Goal: Transaction & Acquisition: Obtain resource

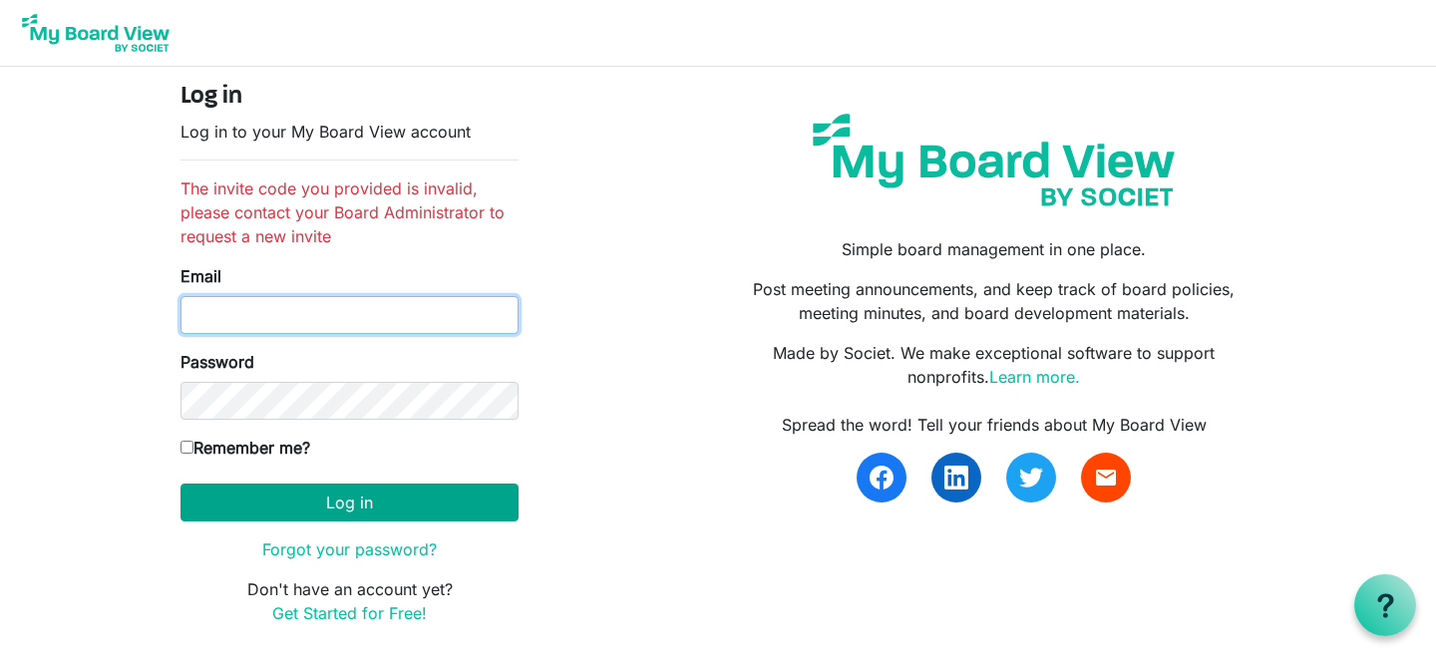
type input "[EMAIL_ADDRESS][DOMAIN_NAME]"
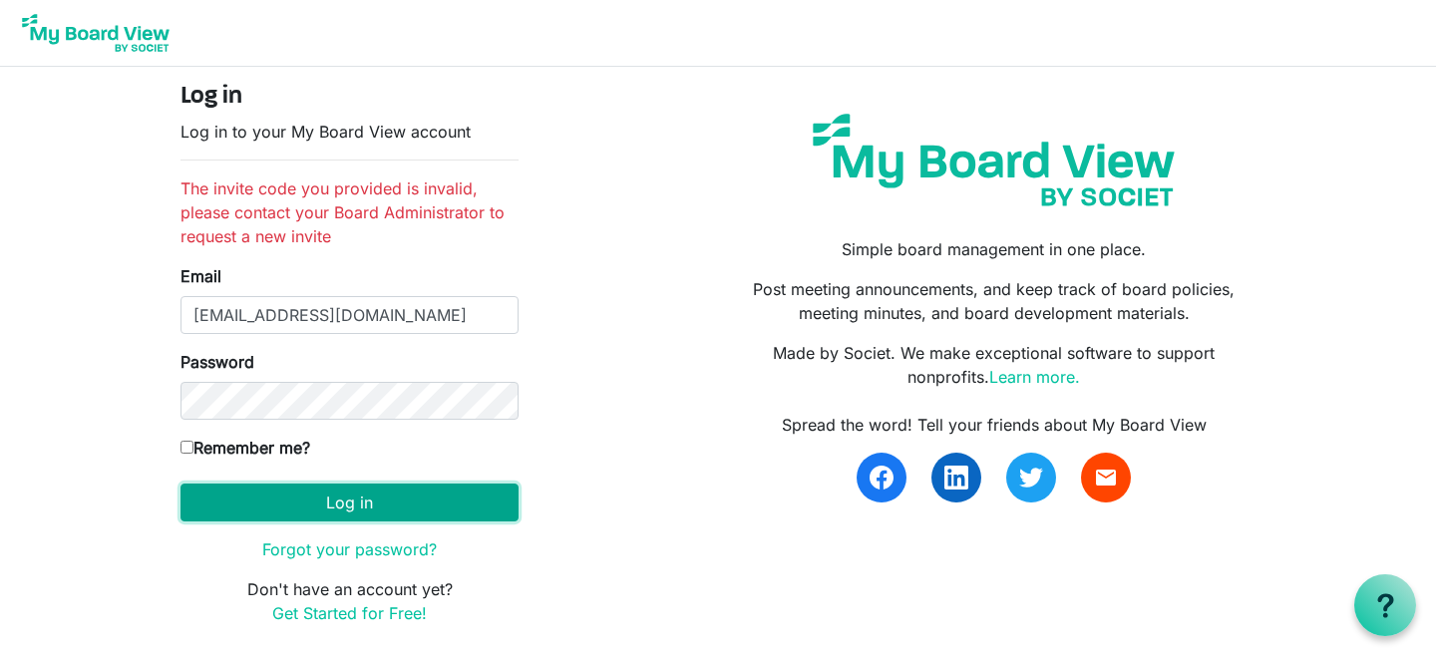
click at [321, 510] on button "Log in" at bounding box center [350, 503] width 338 height 38
click at [324, 497] on button "Log in" at bounding box center [350, 503] width 338 height 38
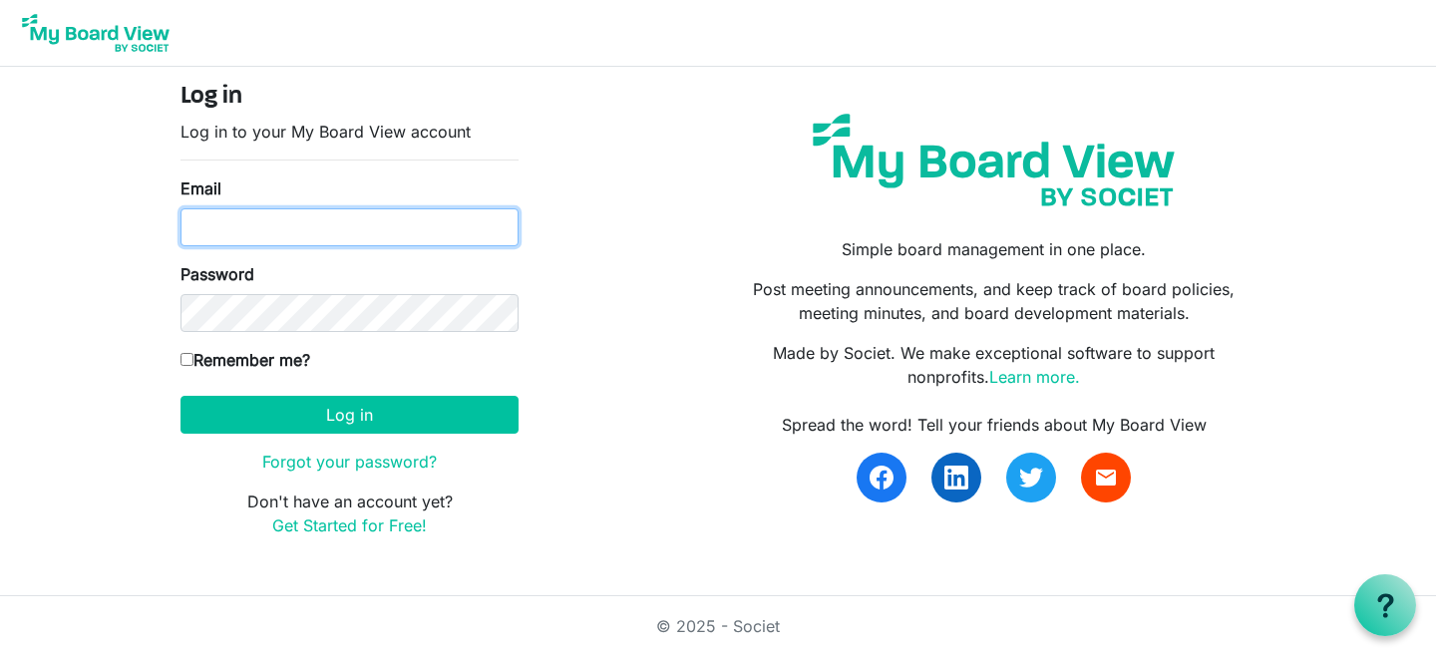
type input "[EMAIL_ADDRESS][DOMAIN_NAME]"
drag, startPoint x: 385, startPoint y: 242, endPoint x: 171, endPoint y: 225, distance: 215.1
click at [171, 225] on div "Log in Log in to your My Board View account Email gallantcaitlin@outlook.com Pa…" at bounding box center [350, 318] width 368 height 471
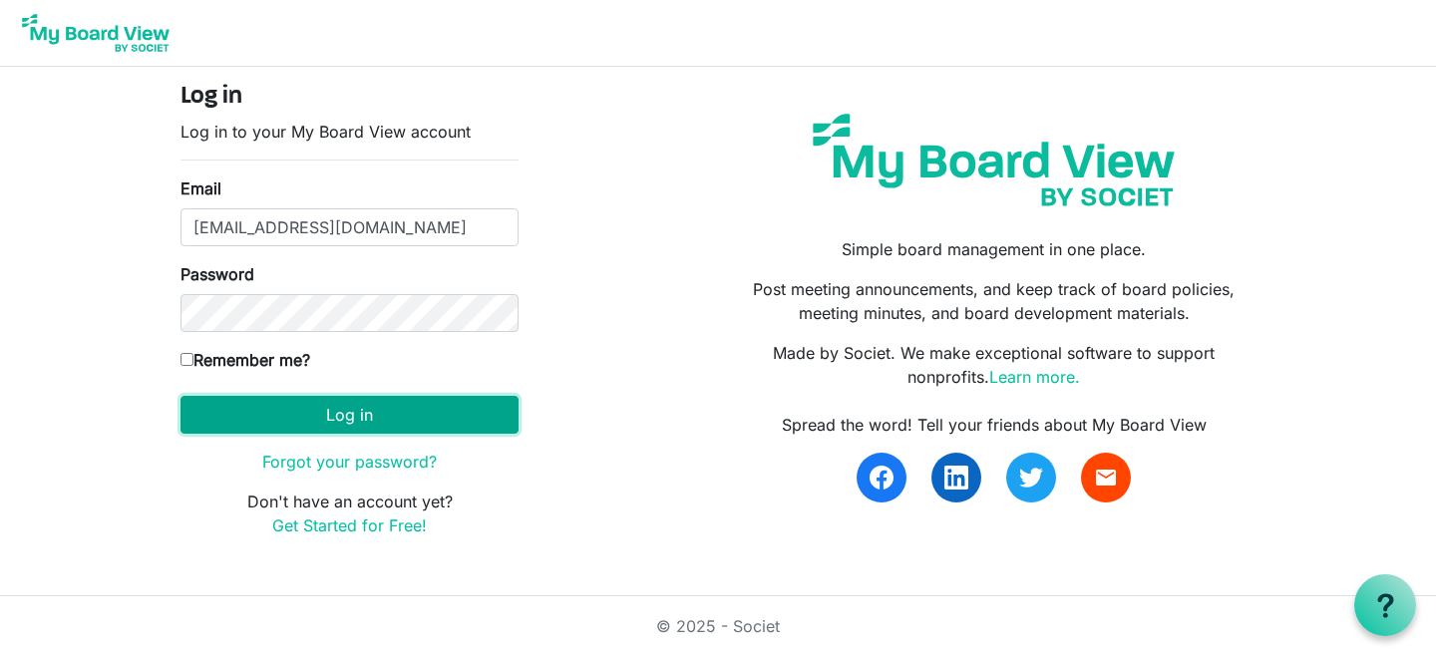
click at [391, 431] on button "Log in" at bounding box center [350, 415] width 338 height 38
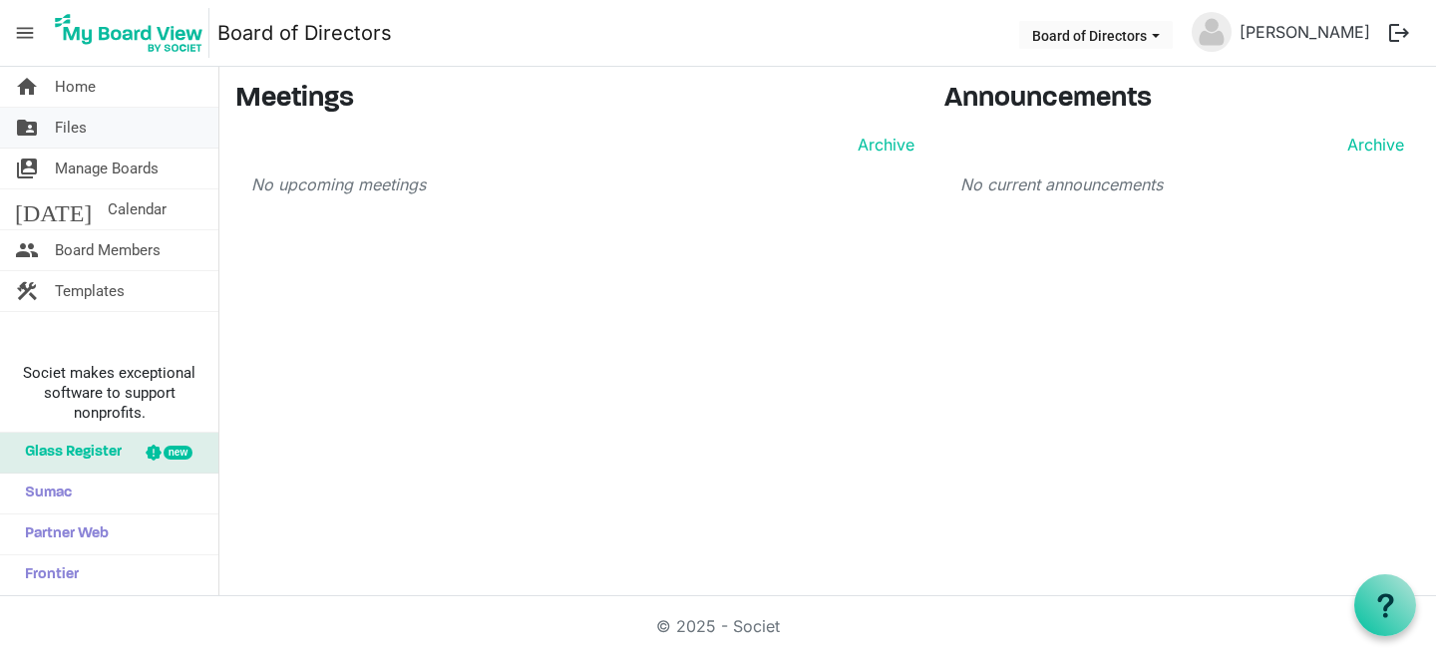
click at [100, 130] on link "folder_shared Files" at bounding box center [109, 128] width 218 height 40
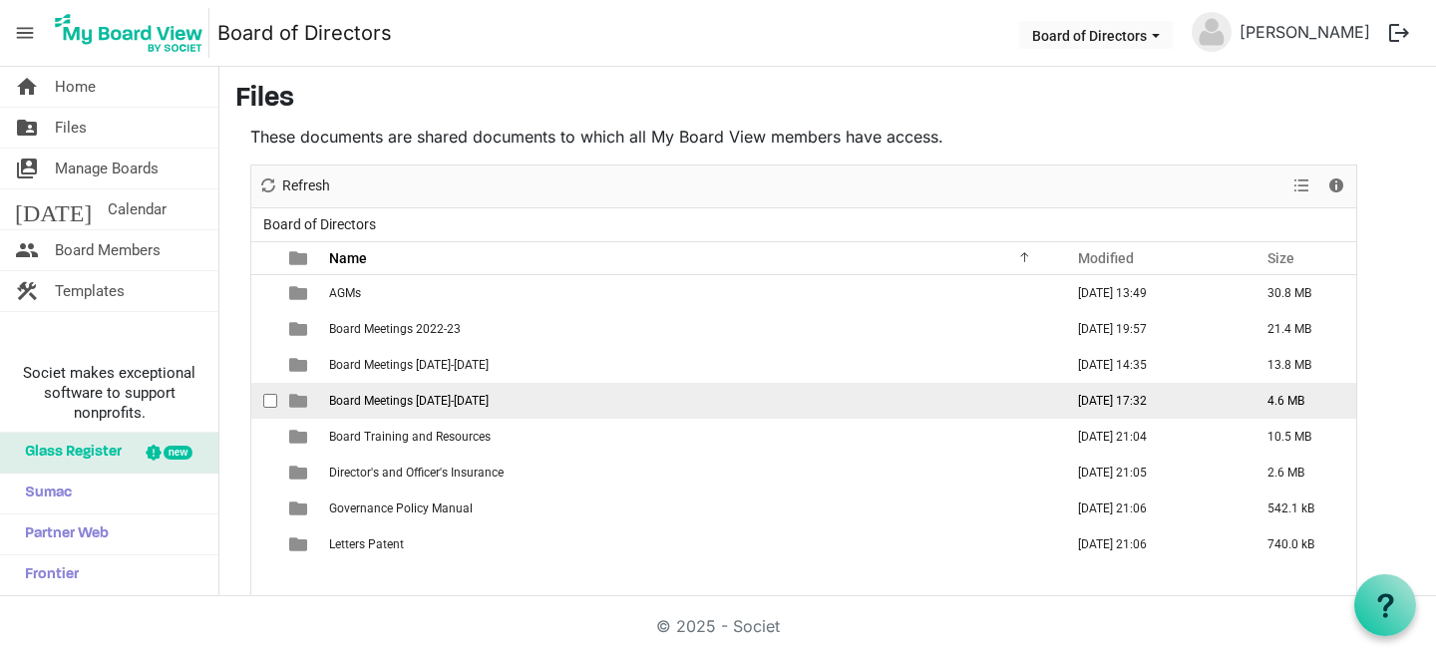
click at [368, 401] on span "Board Meetings [DATE]-[DATE]" at bounding box center [409, 401] width 160 height 14
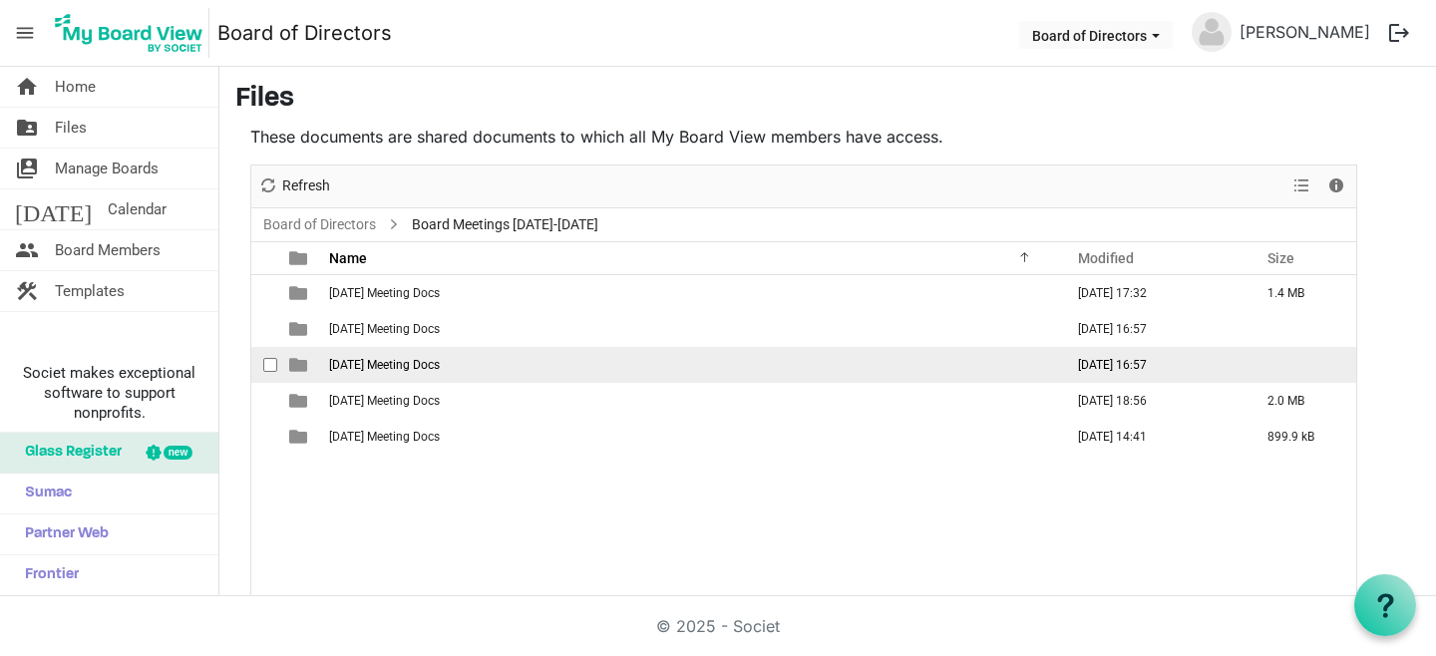
click at [414, 364] on span "[DATE] Meeting Docs" at bounding box center [384, 365] width 111 height 14
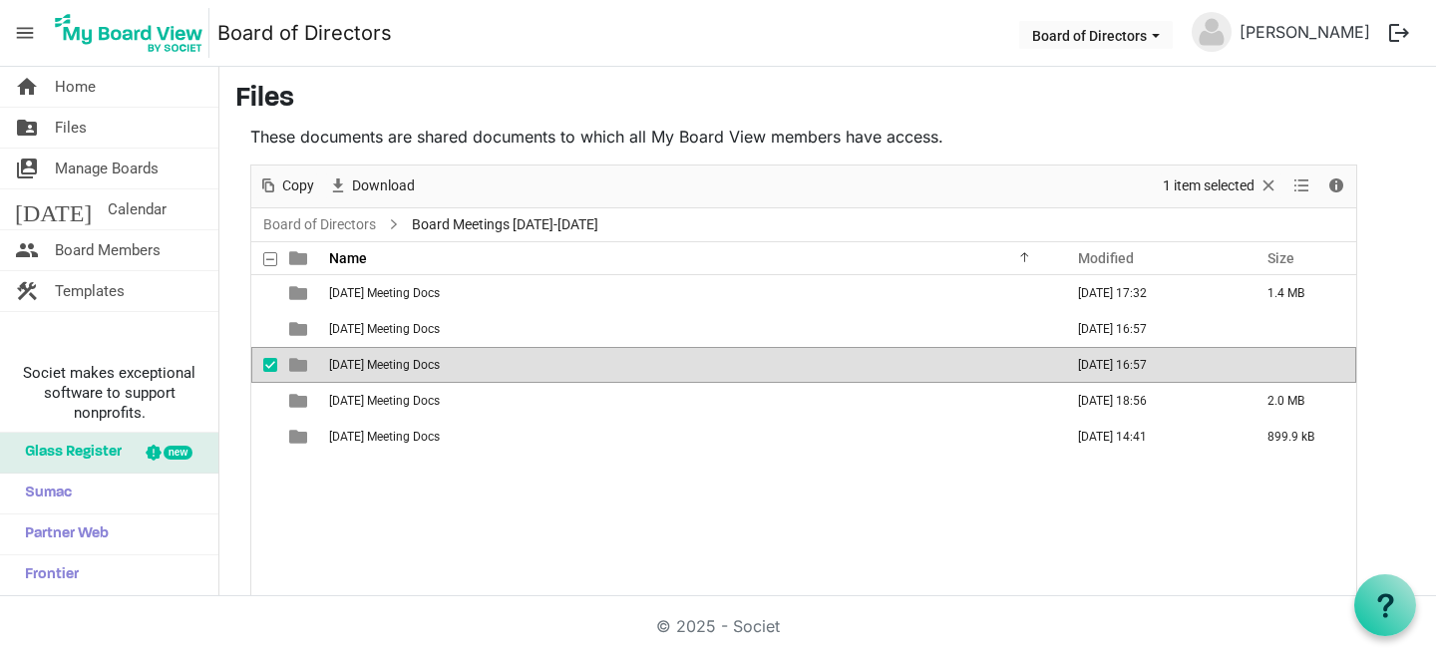
click at [414, 364] on span "[DATE] Meeting Docs" at bounding box center [384, 365] width 111 height 14
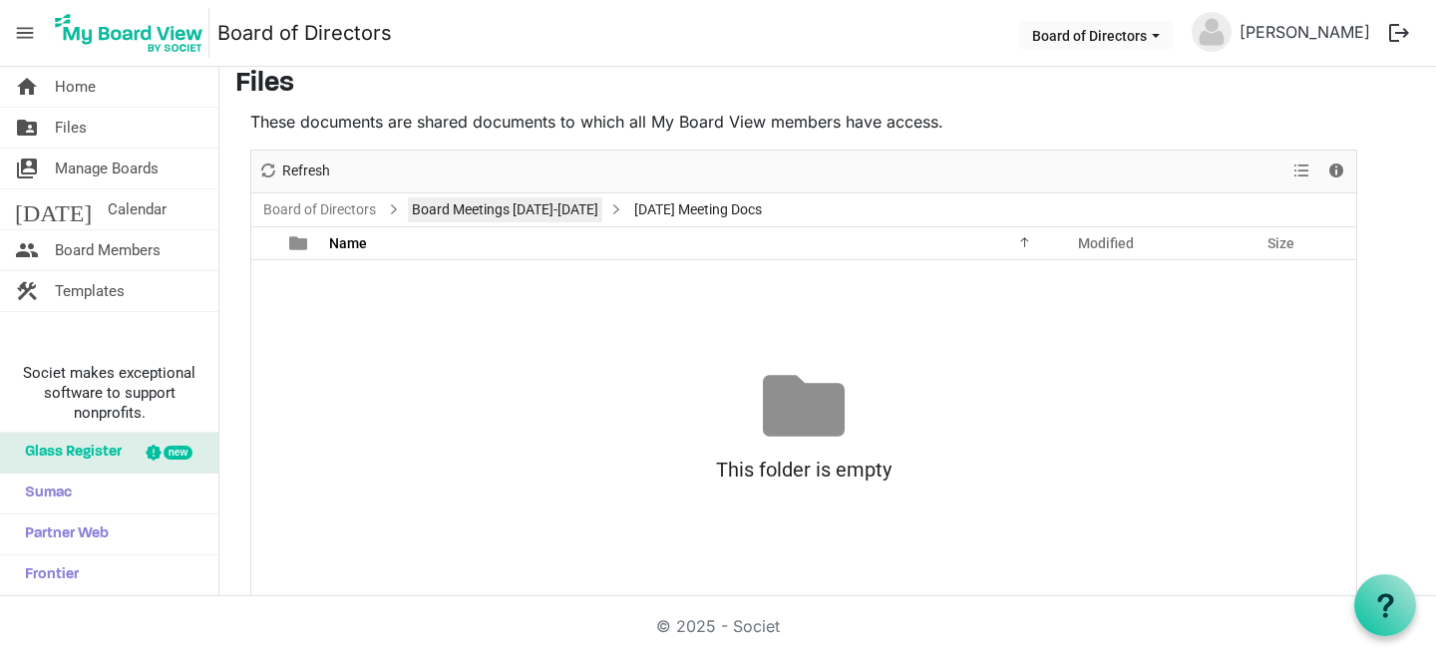
click at [500, 211] on link "Board Meetings [DATE]-[DATE]" at bounding box center [505, 210] width 195 height 25
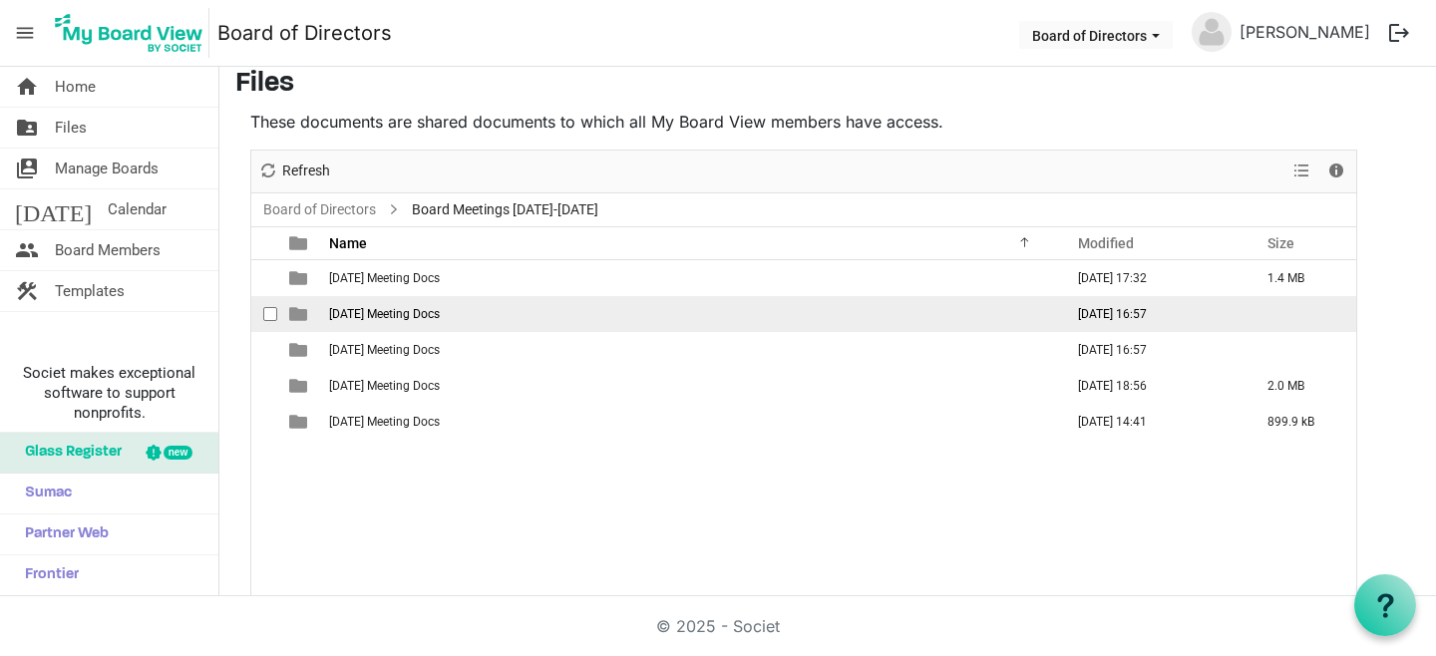
click at [367, 316] on span "[DATE] Meeting Docs" at bounding box center [384, 314] width 111 height 14
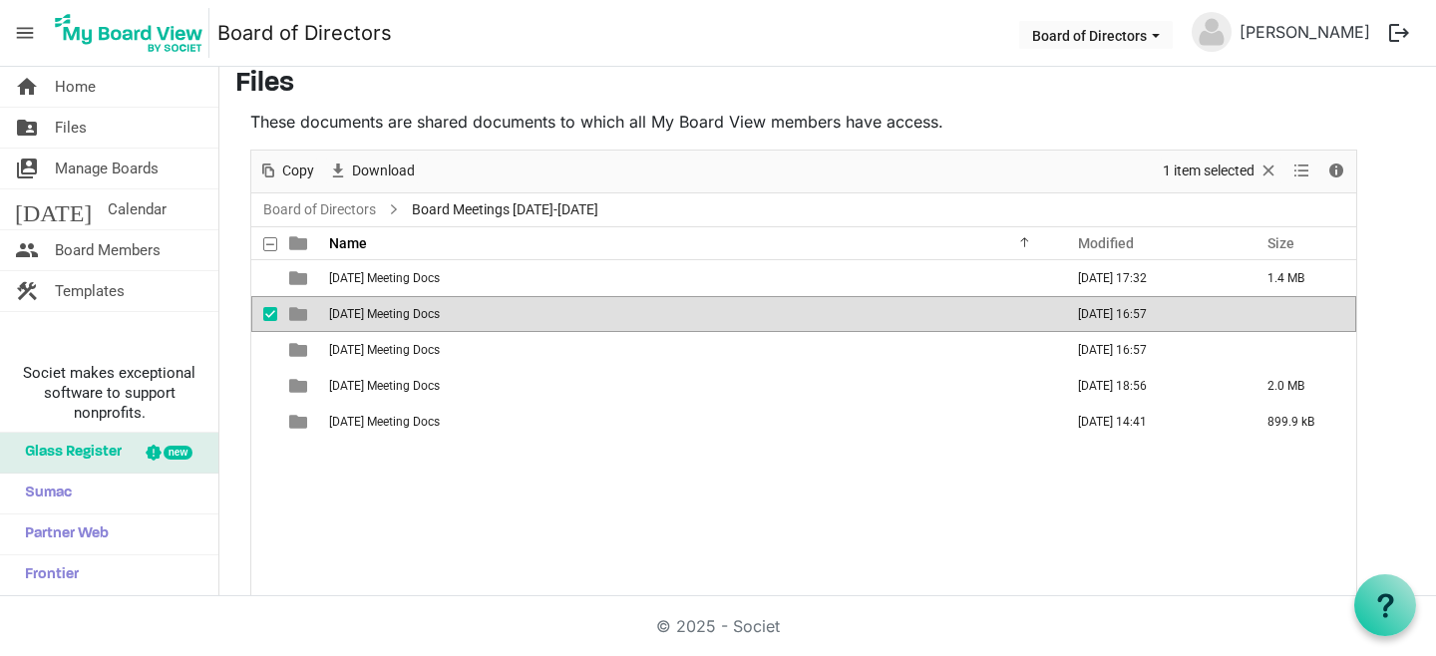
click at [367, 316] on span "[DATE] Meeting Docs" at bounding box center [384, 314] width 111 height 14
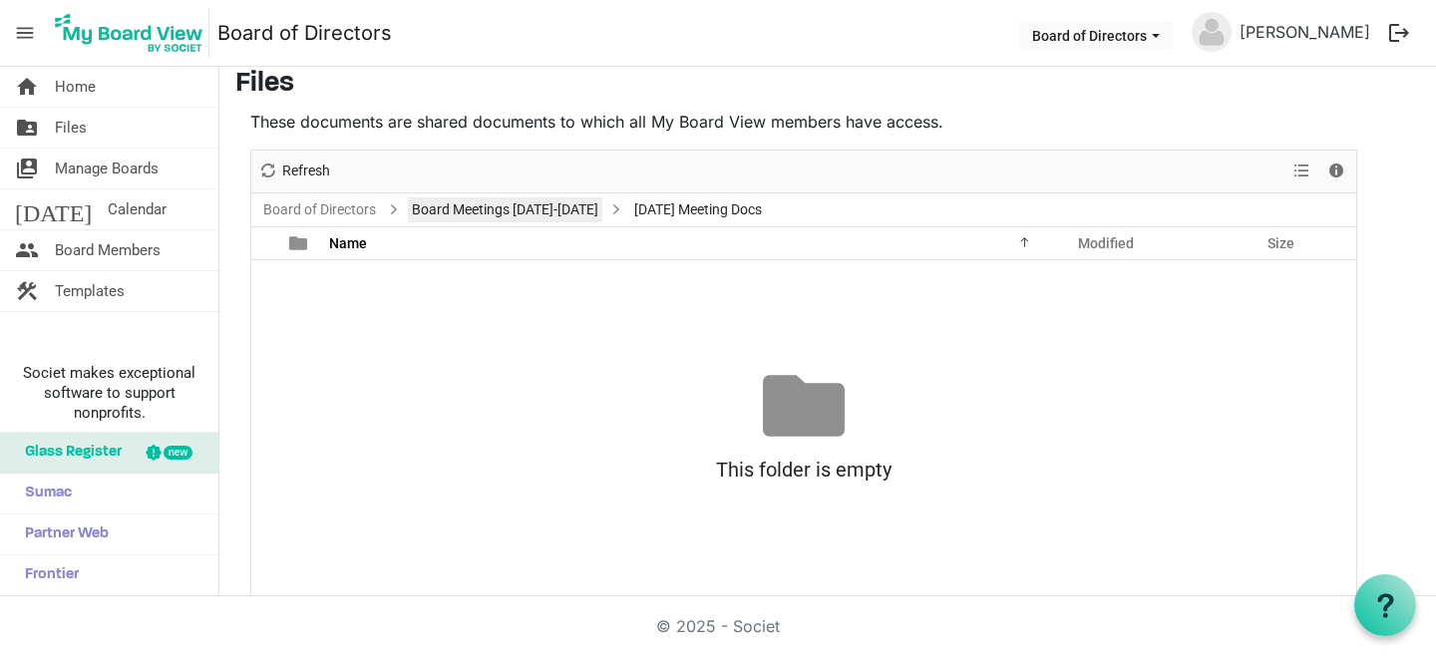
click at [528, 198] on link "Board Meetings [DATE]-[DATE]" at bounding box center [505, 210] width 195 height 25
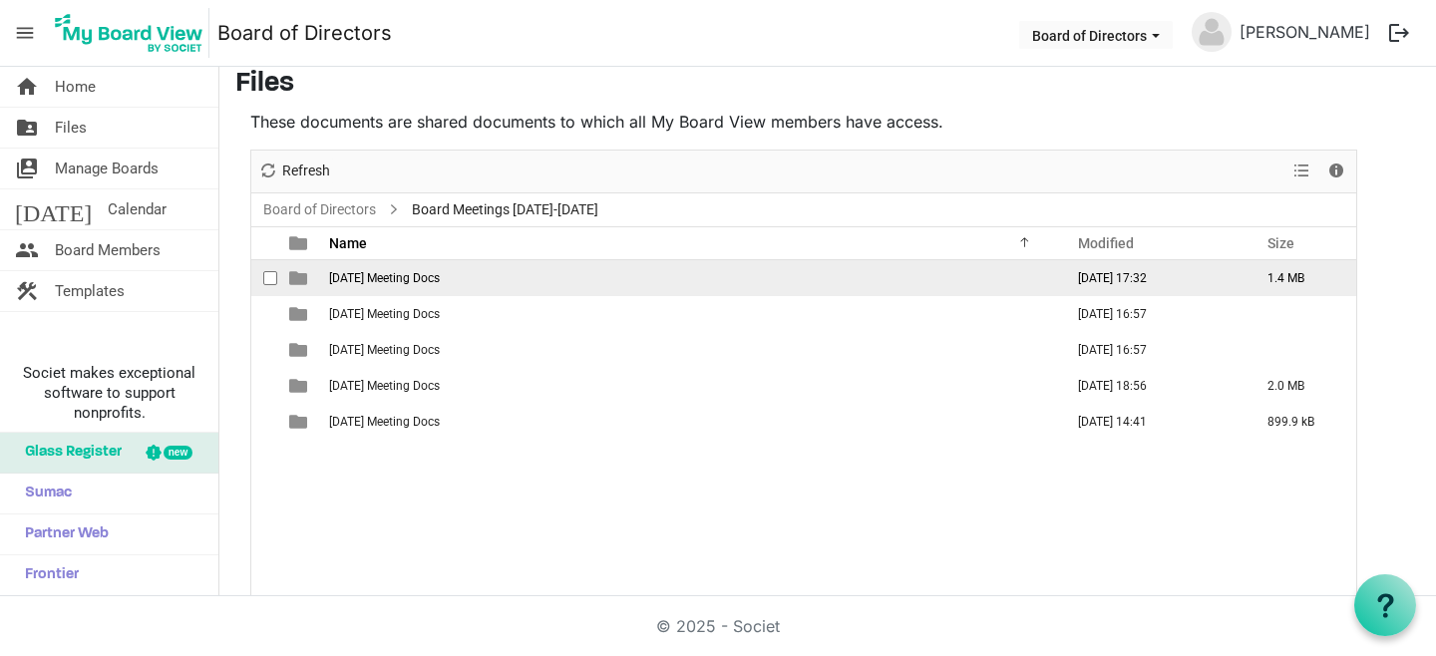
click at [375, 269] on td "[DATE] Meeting Docs" at bounding box center [690, 278] width 734 height 36
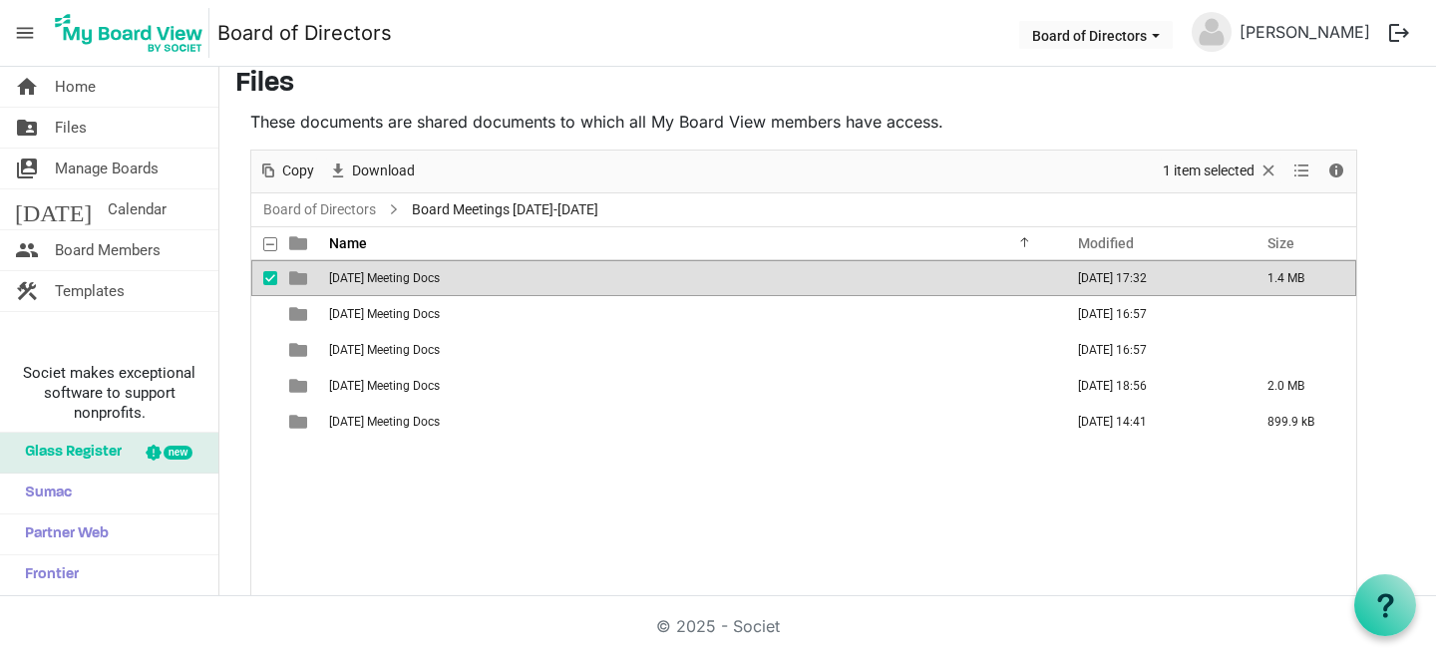
click at [375, 269] on td "[DATE] Meeting Docs" at bounding box center [690, 278] width 734 height 36
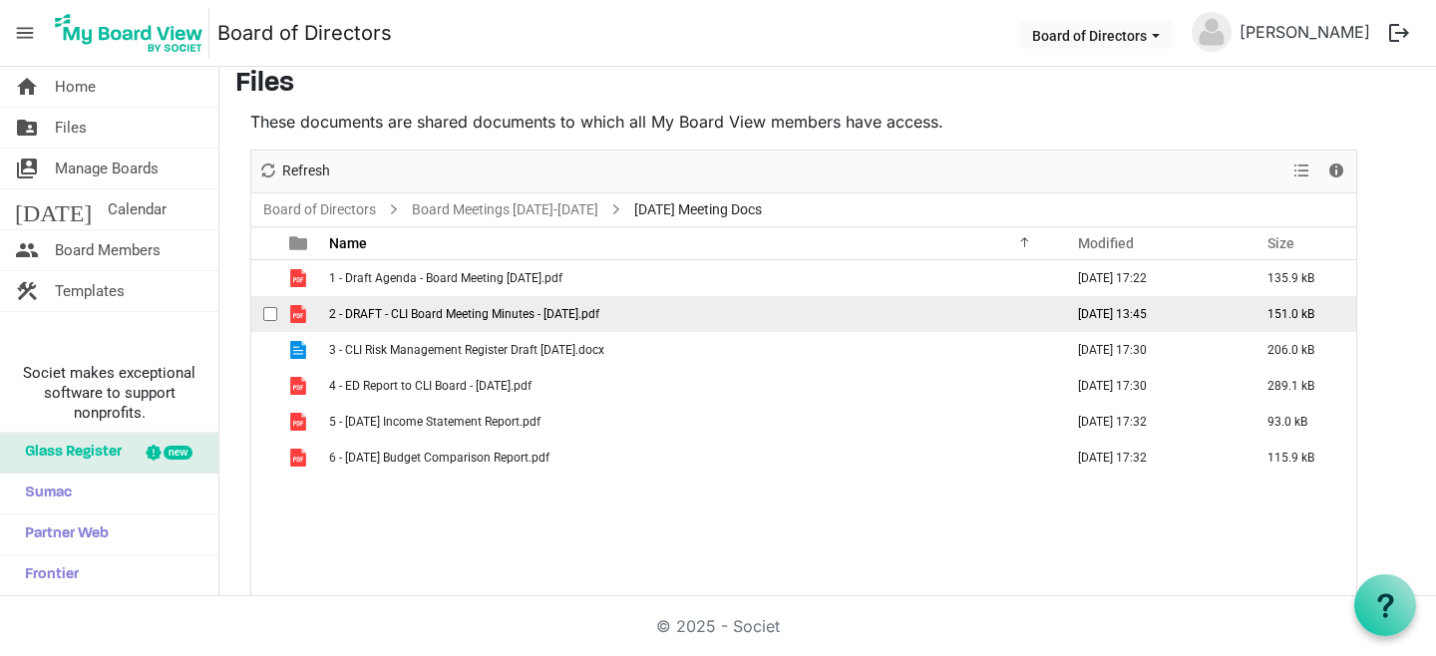
click at [548, 318] on span "2 - DRAFT - CLI Board Meeting Minutes - [DATE].pdf" at bounding box center [464, 314] width 270 height 14
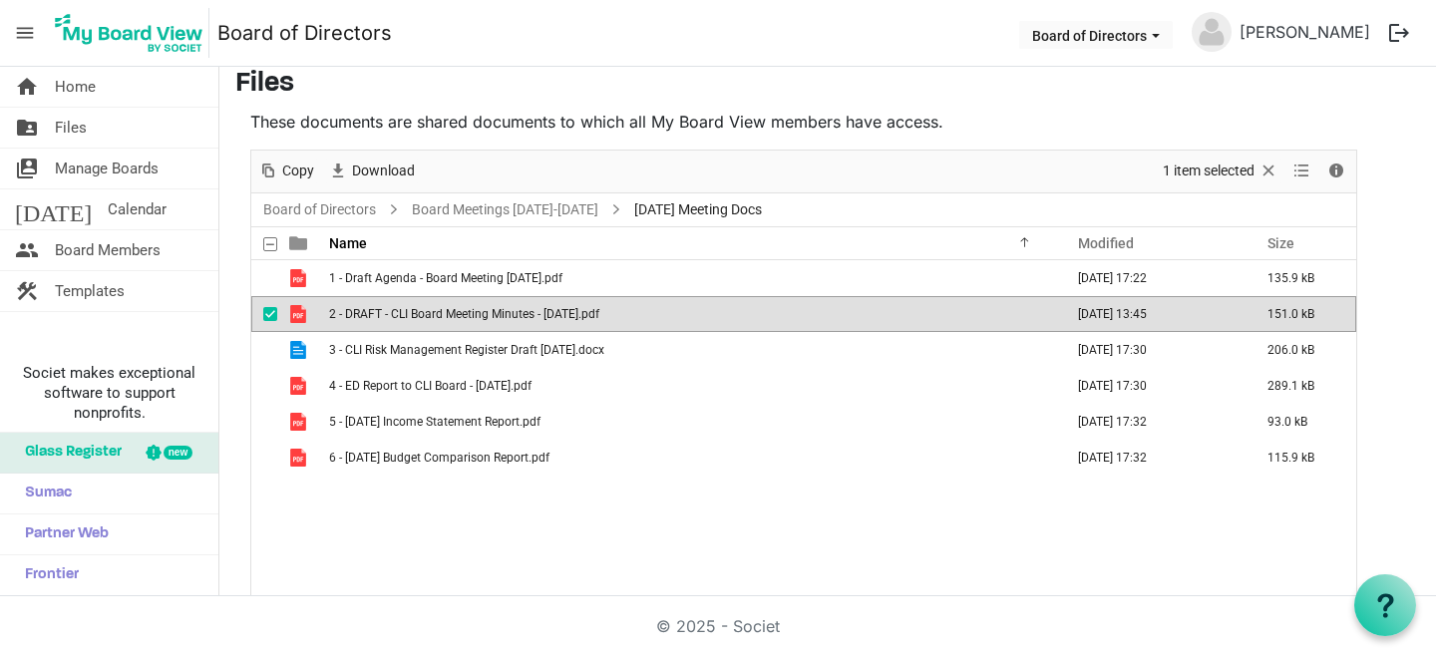
click at [548, 318] on span "2 - DRAFT - CLI Board Meeting Minutes - [DATE].pdf" at bounding box center [464, 314] width 270 height 14
